Goal: Book appointment/travel/reservation

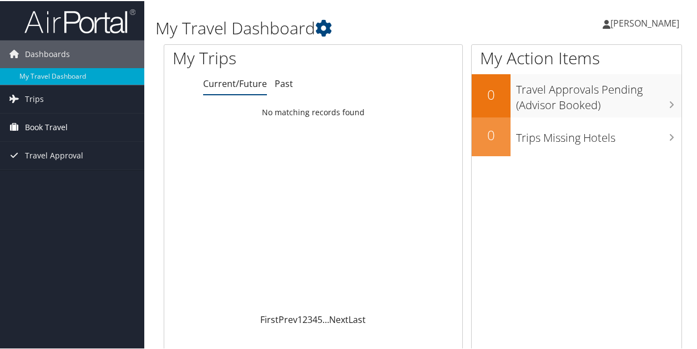
click at [44, 128] on span "Book Travel" at bounding box center [46, 127] width 43 height 28
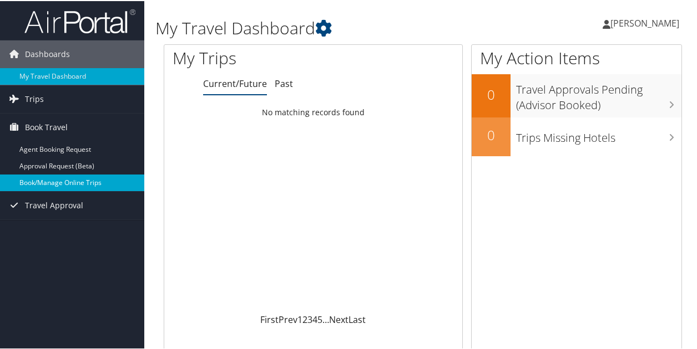
click at [57, 180] on link "Book/Manage Online Trips" at bounding box center [72, 182] width 144 height 17
